Goal: Task Accomplishment & Management: Use online tool/utility

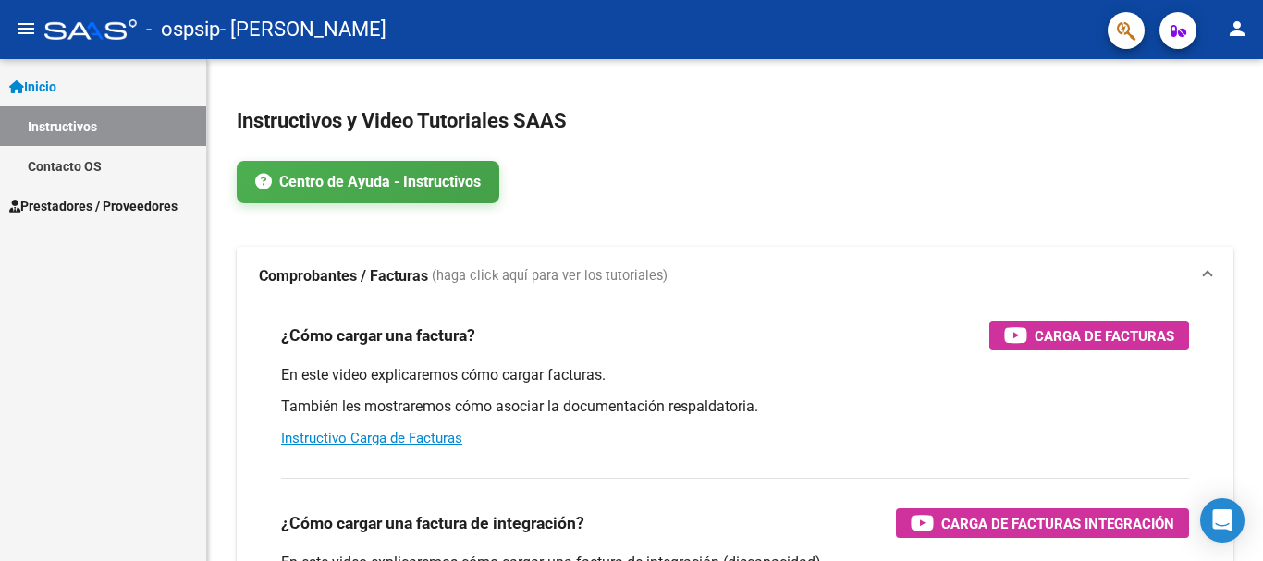
click at [123, 212] on span "Prestadores / Proveedores" at bounding box center [93, 206] width 168 height 20
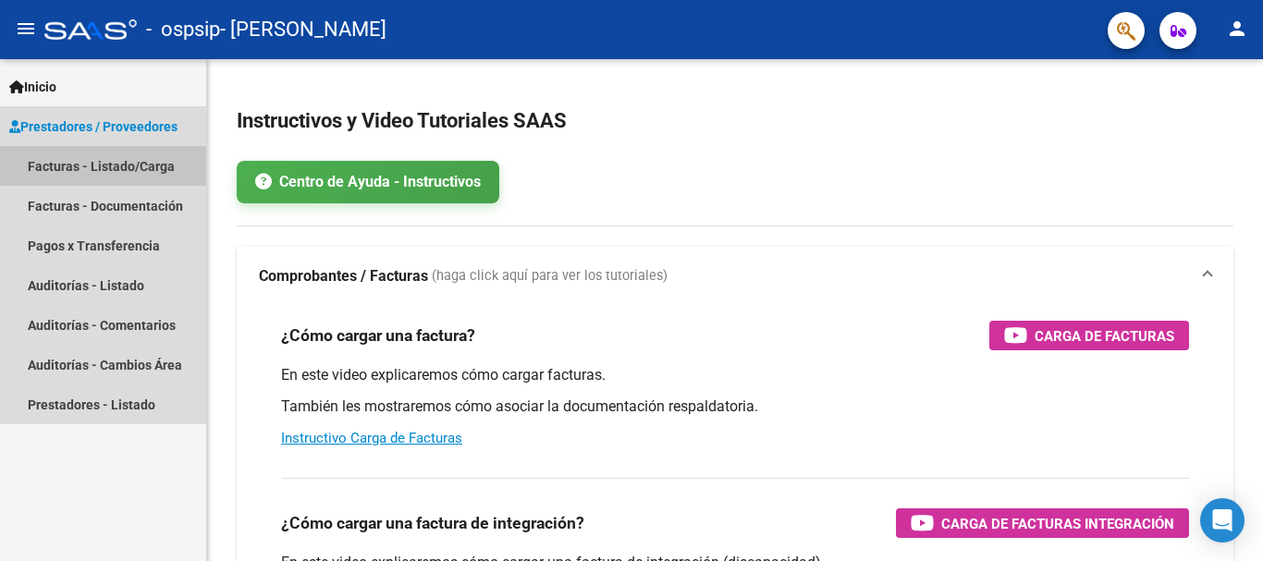
click at [137, 165] on link "Facturas - Listado/Carga" at bounding box center [103, 166] width 206 height 40
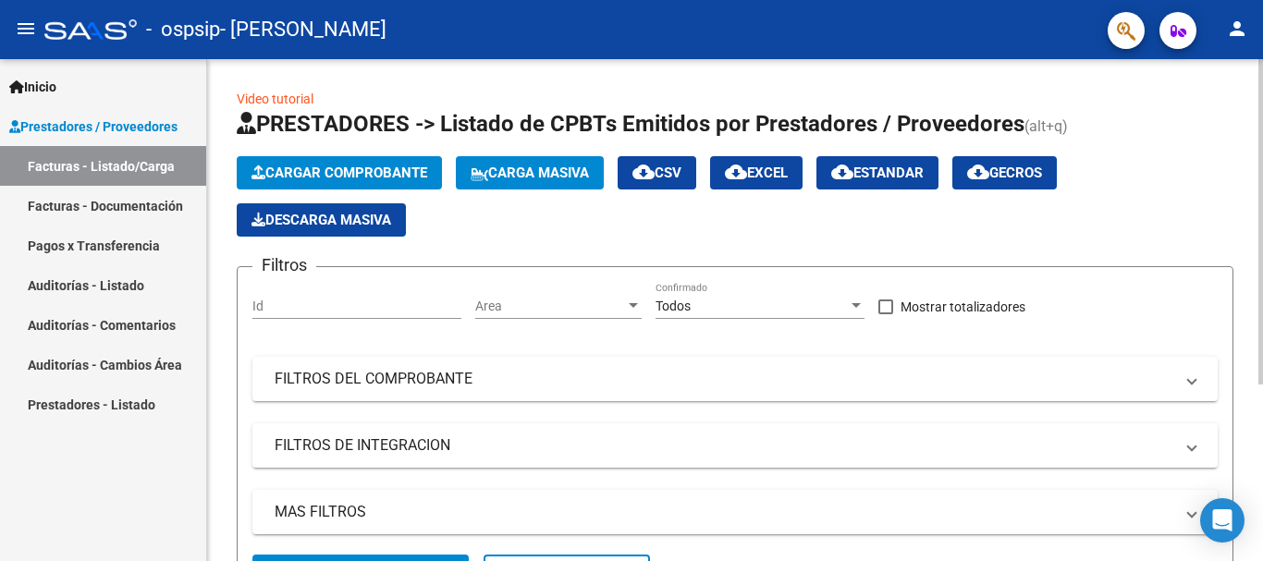
click at [360, 174] on span "Cargar Comprobante" at bounding box center [340, 173] width 176 height 17
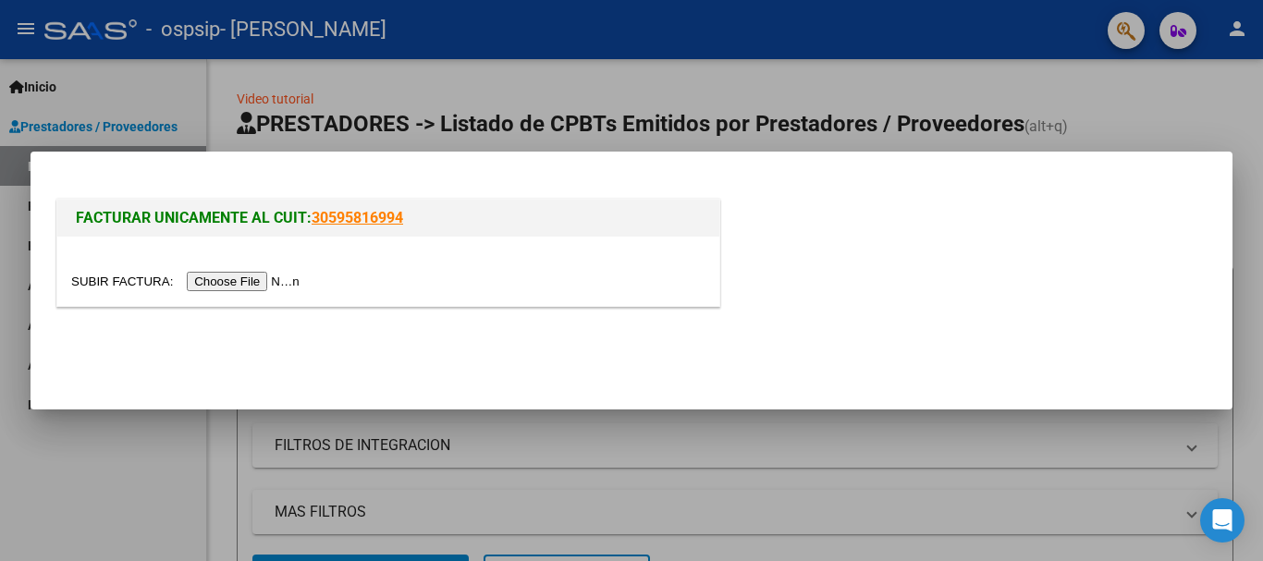
click at [276, 277] on input "file" at bounding box center [188, 281] width 234 height 19
drag, startPoint x: 418, startPoint y: 217, endPoint x: 314, endPoint y: 215, distance: 103.6
click at [314, 215] on h1 "FACTURAR UNICAMENTE AL CUIT: 30595816994" at bounding box center [388, 218] width 625 height 22
copy link "30595816994"
